Goal: Task Accomplishment & Management: Manage account settings

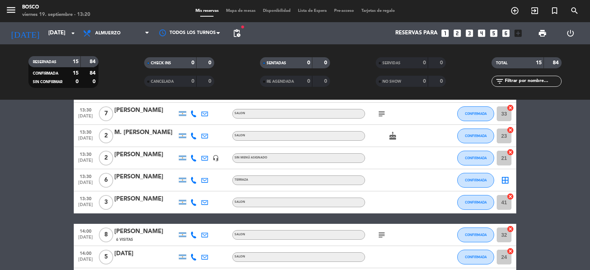
scroll to position [190, 0]
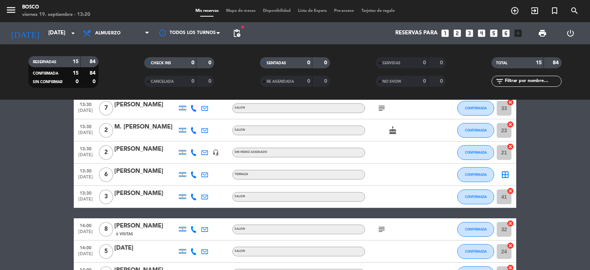
click at [382, 227] on icon "subject" at bounding box center [382, 229] width 9 height 9
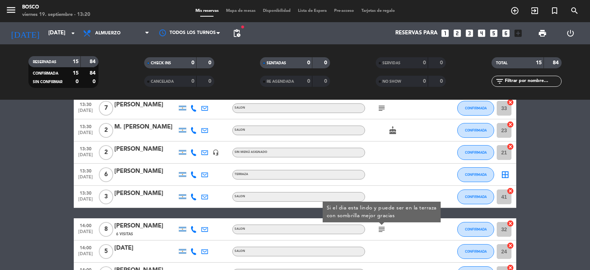
click at [418, 146] on div at bounding box center [398, 152] width 66 height 22
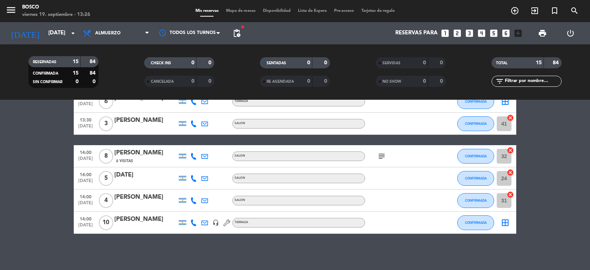
scroll to position [264, 0]
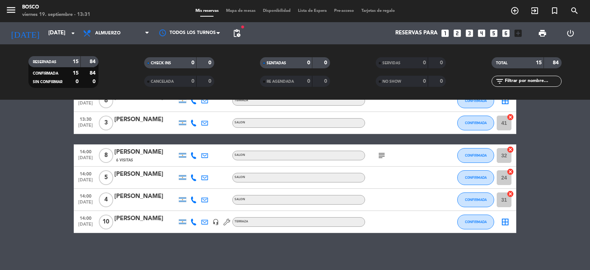
click at [226, 224] on icon at bounding box center [227, 221] width 7 height 7
click at [217, 223] on icon "headset_mic" at bounding box center [216, 221] width 7 height 7
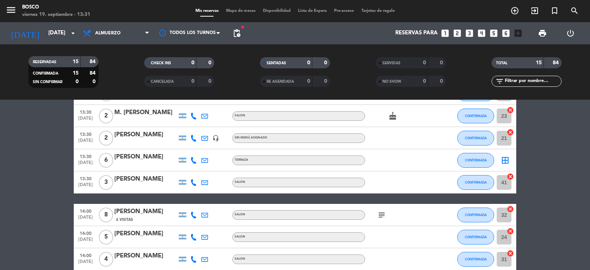
scroll to position [190, 0]
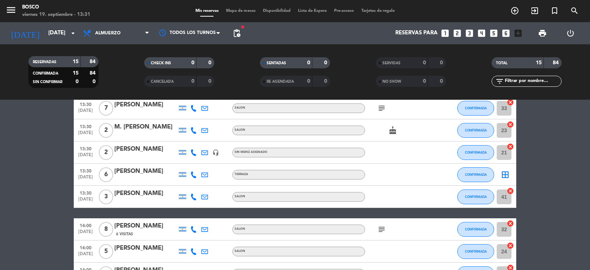
click at [383, 232] on icon "subject" at bounding box center [382, 229] width 9 height 9
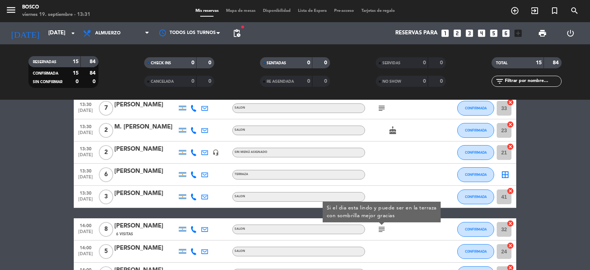
click at [383, 232] on icon "subject" at bounding box center [382, 229] width 9 height 9
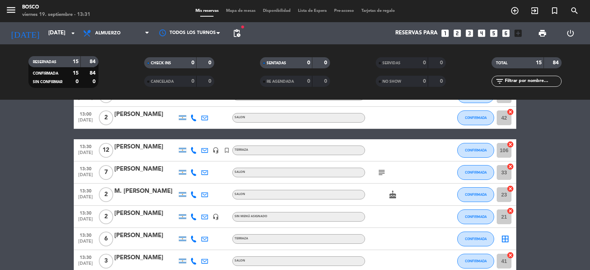
scroll to position [116, 0]
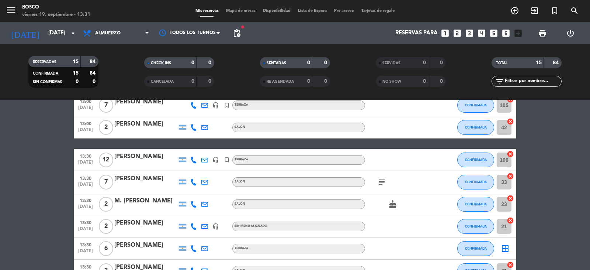
click at [393, 205] on icon "cake" at bounding box center [393, 204] width 9 height 9
click at [381, 181] on icon "subject" at bounding box center [382, 181] width 9 height 9
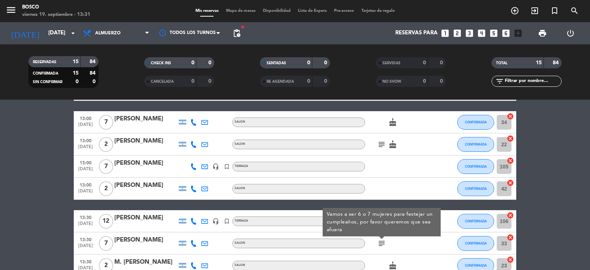
scroll to position [42, 0]
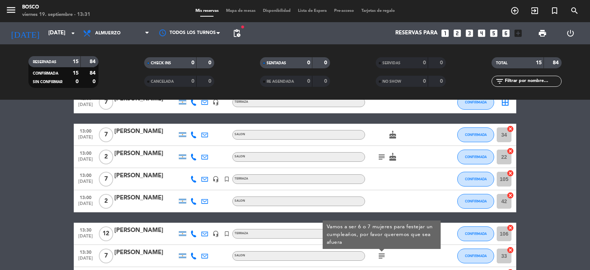
click at [384, 158] on icon "subject" at bounding box center [382, 156] width 9 height 9
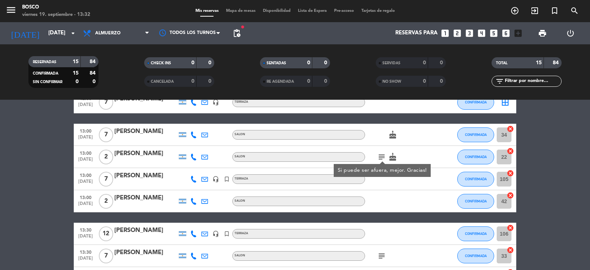
scroll to position [0, 0]
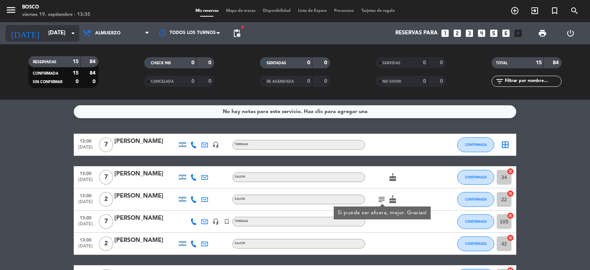
click at [70, 36] on icon "arrow_drop_down" at bounding box center [73, 33] width 9 height 9
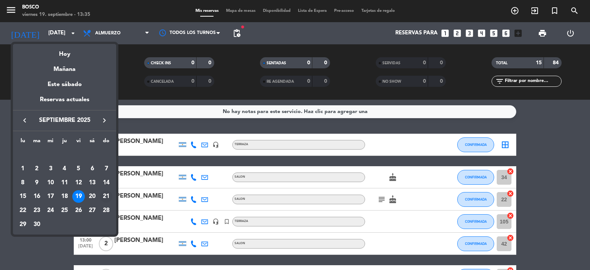
click at [108, 191] on div "21" at bounding box center [106, 196] width 13 height 13
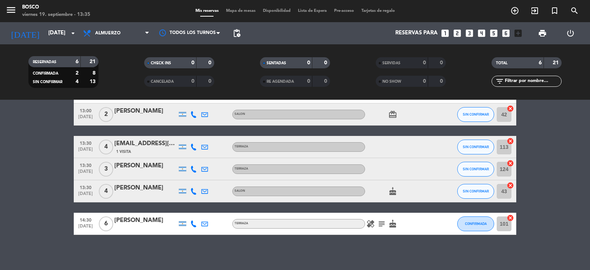
scroll to position [54, 0]
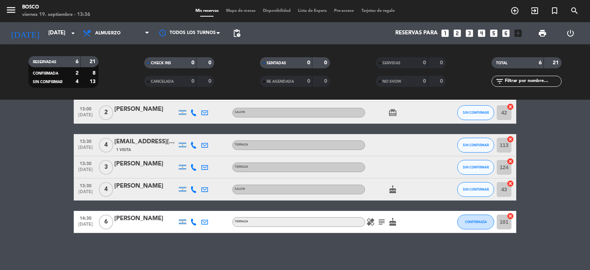
click at [41, 24] on div "[DATE] [DATE] arrow_drop_down" at bounding box center [43, 33] width 74 height 22
click at [45, 26] on input "[DATE]" at bounding box center [80, 33] width 71 height 14
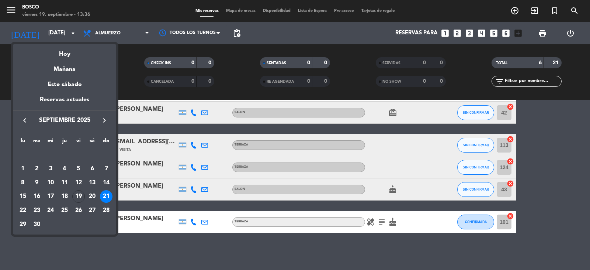
click at [41, 32] on div at bounding box center [295, 135] width 590 height 270
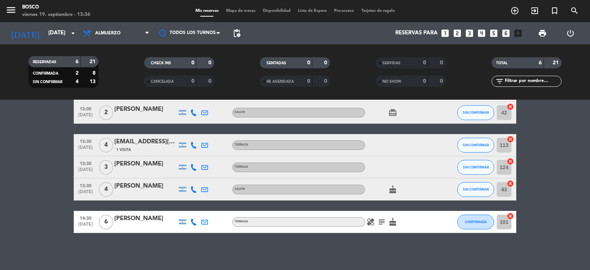
click at [47, 44] on div "RESERVADAS 6 21 CONFIRMADA 2 8 SIN CONFIRMAR 4 13 CHECK INS 0 0 CANCELADA 0 0 S…" at bounding box center [295, 71] width 590 height 55
click at [48, 34] on input "[DATE]" at bounding box center [80, 33] width 71 height 14
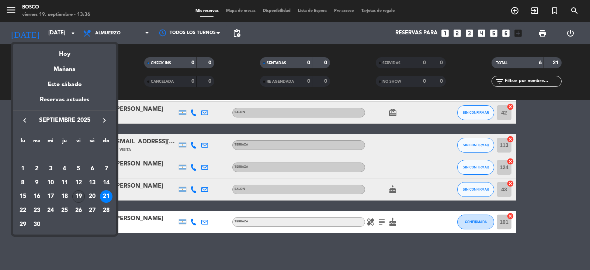
click at [76, 196] on div "19" at bounding box center [78, 196] width 13 height 13
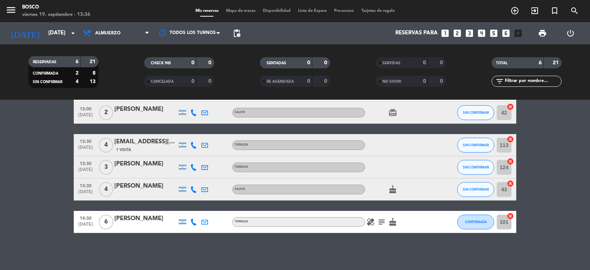
type input "[DATE]"
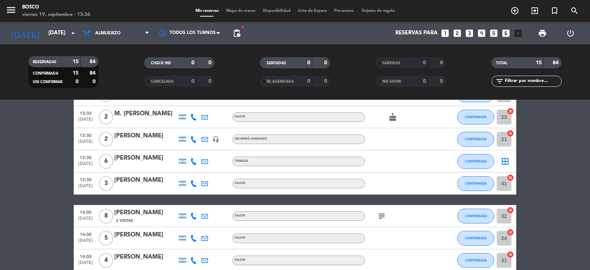
scroll to position [190, 0]
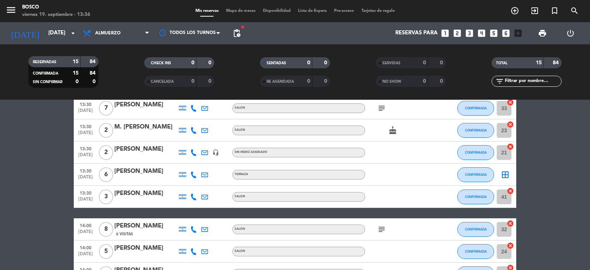
click at [385, 107] on icon "subject" at bounding box center [382, 108] width 9 height 9
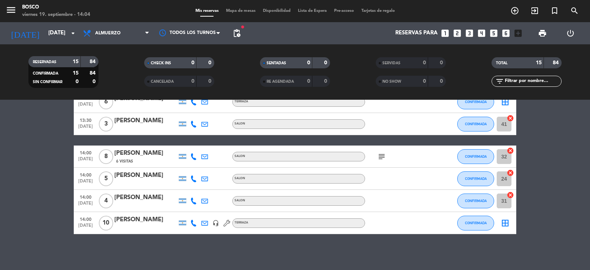
scroll to position [264, 0]
